Goal: Task Accomplishment & Management: Use online tool/utility

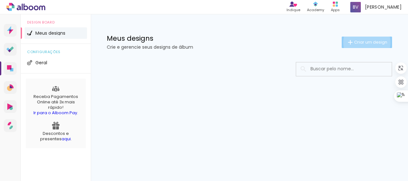
click at [366, 42] on span "Criar um design" at bounding box center [370, 42] width 33 height 4
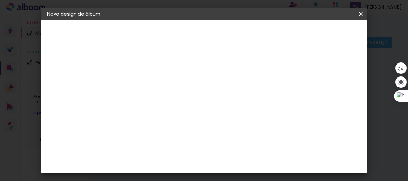
click at [151, 86] on input at bounding box center [151, 86] width 0 height 10
type input "A"
type input "[PERSON_NAME] e Enival"
type paper-input "[PERSON_NAME] e Enival"
click at [0, 0] on div "Informações Dê um título ao seu álbum. Avançar" at bounding box center [0, 0] width 0 height 0
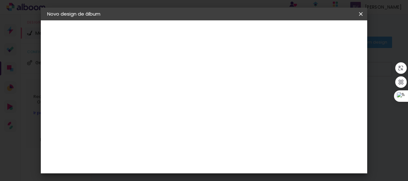
click at [0, 0] on slot "Avançar" at bounding box center [0, 0] width 0 height 0
click at [200, 91] on input at bounding box center [167, 89] width 64 height 8
click at [161, 120] on input at bounding box center [167, 121] width 64 height 8
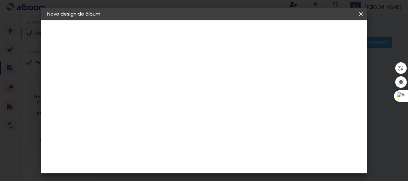
type input "cria"
type paper-input "cria"
click at [175, 153] on paper-item "Criativa Álbuns" at bounding box center [161, 160] width 56 height 17
click at [167, 157] on div "Criativa Álbuns" at bounding box center [156, 161] width 19 height 10
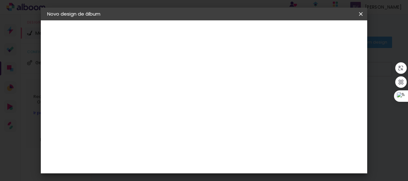
click at [167, 154] on div "Criativa Álbuns" at bounding box center [156, 155] width 19 height 10
click at [189, 155] on paper-item "Criativa Álbuns" at bounding box center [161, 155] width 56 height 17
click at [251, 129] on div "Sugerir uma encadernadora" at bounding box center [231, 128] width 40 height 10
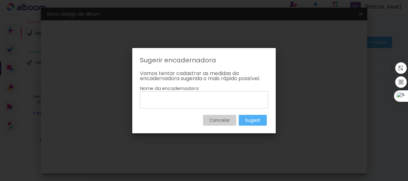
click at [0, 0] on slot "Sugerir" at bounding box center [0, 0] width 0 height 0
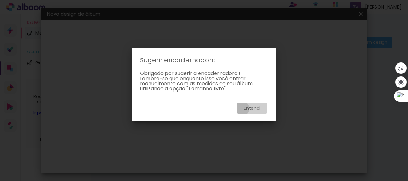
click at [242, 109] on paper-button "Entendi" at bounding box center [251, 108] width 29 height 11
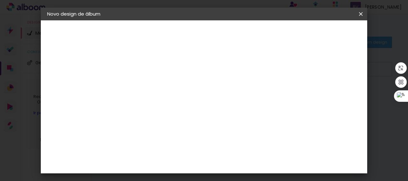
click at [0, 0] on slot "Tamanho Livre" at bounding box center [0, 0] width 0 height 0
click at [167, 151] on div "Criativa Álbuns" at bounding box center [156, 155] width 19 height 10
click at [0, 0] on slot "Avançar" at bounding box center [0, 0] width 0 height 0
click at [176, 106] on input "text" at bounding box center [163, 111] width 25 height 10
click at [248, 102] on paper-item "Fotolivro Premium" at bounding box center [246, 105] width 128 height 13
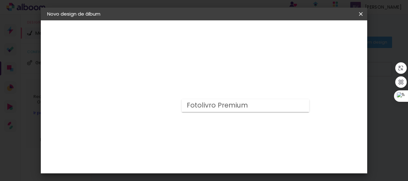
type input "Fotolivro Premium"
click at [219, 69] on input "Fotolivro Premium" at bounding box center [190, 73] width 78 height 10
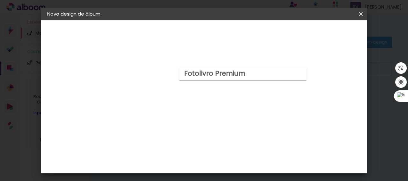
click at [0, 0] on slot "Fotolivro Premium" at bounding box center [0, 0] width 0 height 0
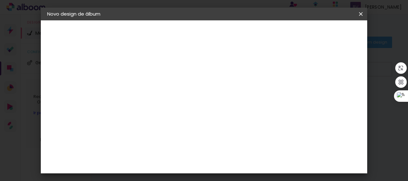
click at [221, 74] on input "Fotolivro Premium" at bounding box center [190, 73] width 78 height 10
click at [166, 151] on div "Criativa Álbuns" at bounding box center [156, 155] width 19 height 10
click at [0, 0] on slot "Avançar" at bounding box center [0, 0] width 0 height 0
click at [186, 103] on paper-input-container "Linha" at bounding box center [167, 111] width 37 height 16
click at [272, 101] on paper-item "Fotolivro Premium" at bounding box center [246, 105] width 128 height 13
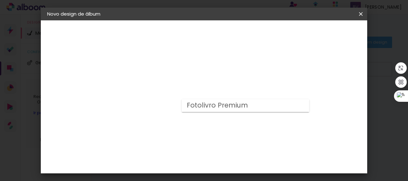
type input "Fotolivro Premium"
click at [230, 104] on input "Fotolivro Premium" at bounding box center [190, 105] width 78 height 10
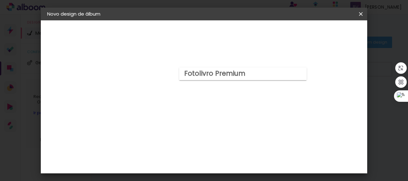
scroll to position [32, 0]
click at [154, 75] on div "Opções disponíveis Fotolivro Premium Tamanho Escolha o tamanho Horizontal Model…" at bounding box center [194, 47] width 141 height 54
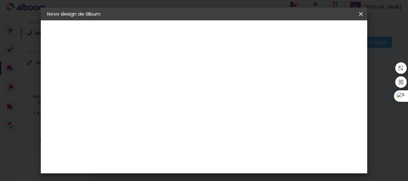
click at [230, 70] on input "Fotolivro Premium" at bounding box center [190, 73] width 78 height 10
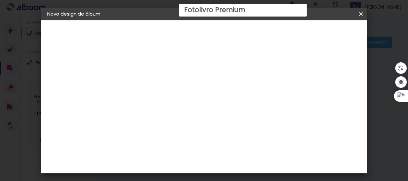
click at [164, 109] on div "Opções disponíveis Fotolivro Premium Tamanho Escolha o tamanho Horizontal Model…" at bounding box center [194, 171] width 122 height 410
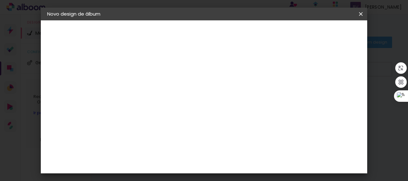
scroll to position [40, 0]
click at [218, 141] on span "20 × 30 cm" at bounding box center [206, 149] width 24 height 17
click at [230, 97] on input "Fotolivro Premium" at bounding box center [190, 96] width 78 height 10
click at [270, 97] on paper-item "Fotolivro Premium" at bounding box center [243, 97] width 128 height 13
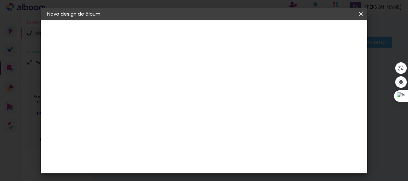
click at [255, 33] on paper-button "Avançar" at bounding box center [239, 33] width 31 height 11
click at [209, 70] on div at bounding box center [206, 69] width 6 height 6
type paper-checkbox "on"
click at [82, 94] on small "20.3 × 60.6 cm" at bounding box center [81, 93] width 28 height 4
click at [176, 106] on input "text" at bounding box center [163, 111] width 25 height 10
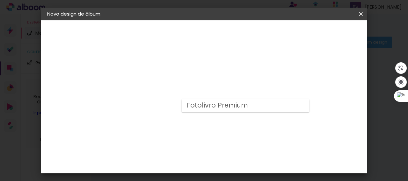
click at [0, 0] on slot "Fotolivro Premium" at bounding box center [0, 0] width 0 height 0
type input "Fotolivro Premium"
click at [195, 107] on input "Fotolivro Premium" at bounding box center [190, 105] width 78 height 10
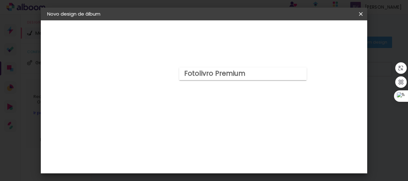
click at [0, 0] on slot "Fotolivro Premium" at bounding box center [0, 0] width 0 height 0
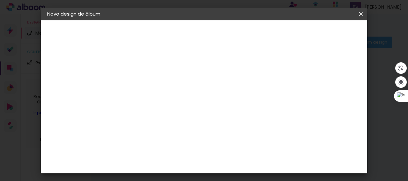
drag, startPoint x: 163, startPoint y: 84, endPoint x: 170, endPoint y: 81, distance: 6.8
click at [200, 75] on input "Fotolivro Premium" at bounding box center [190, 73] width 78 height 10
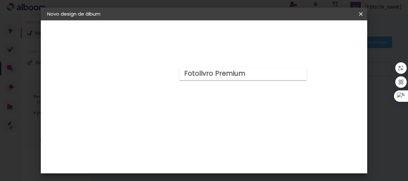
click at [0, 0] on slot "Fotolivro Premium" at bounding box center [0, 0] width 0 height 0
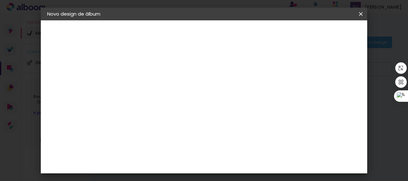
click at [191, 76] on input "Fotolivro Premium" at bounding box center [190, 73] width 78 height 10
click at [194, 118] on span "20 × 30" at bounding box center [180, 126] width 30 height 17
